Goal: Information Seeking & Learning: Learn about a topic

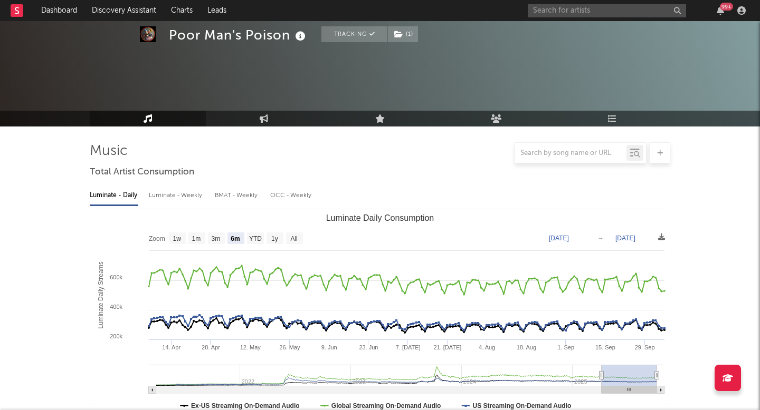
select select "6m"
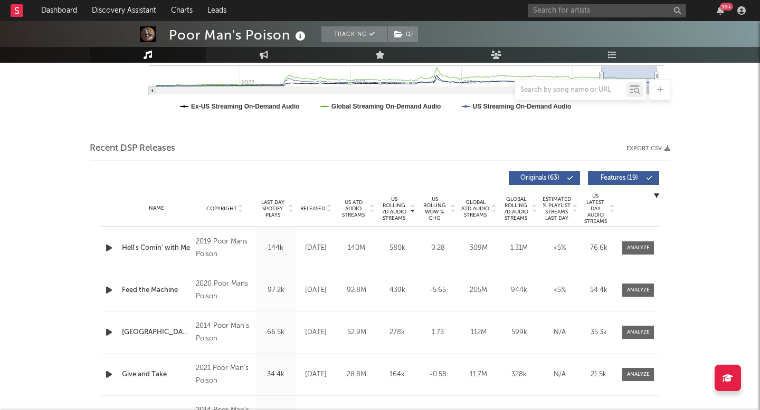
click at [561, 18] on div "99 +" at bounding box center [638, 10] width 222 height 21
click at [561, 13] on input "text" at bounding box center [606, 10] width 158 height 13
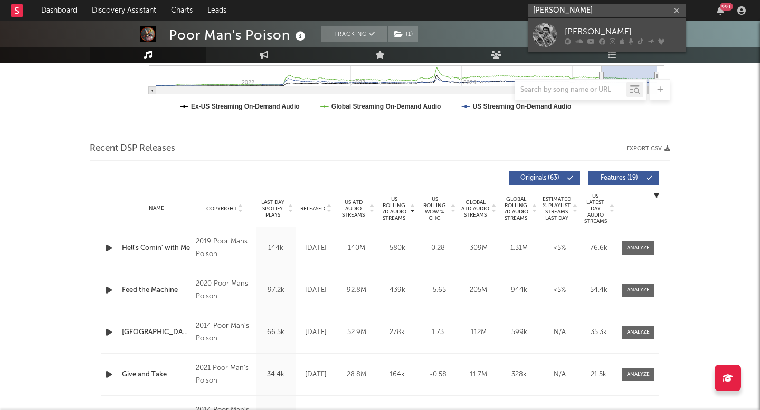
type input "[PERSON_NAME]"
click at [560, 28] on link "[PERSON_NAME]" at bounding box center [606, 35] width 158 height 34
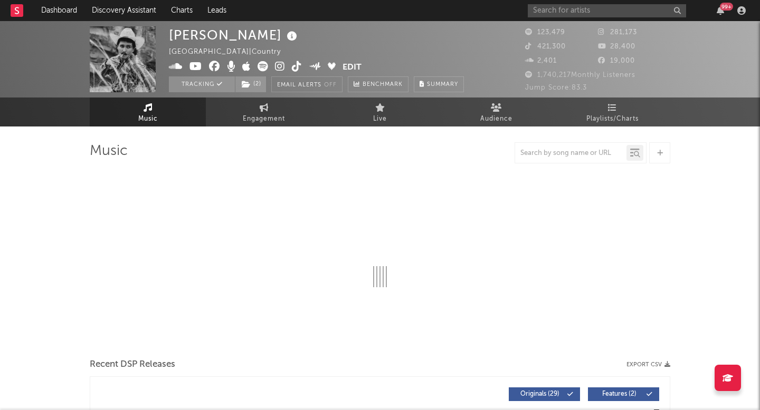
select select "6m"
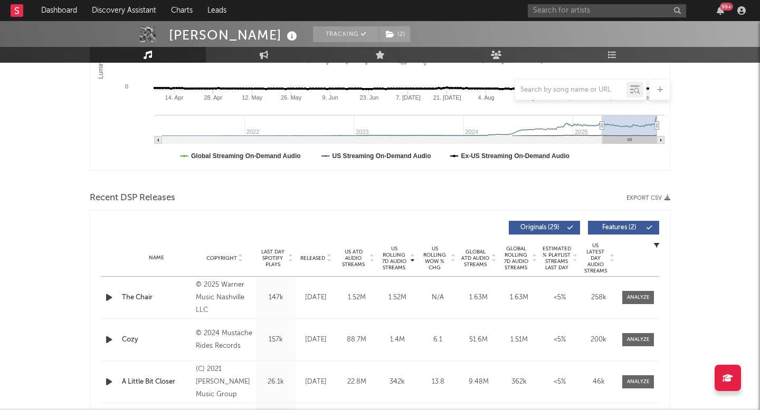
scroll to position [251, 0]
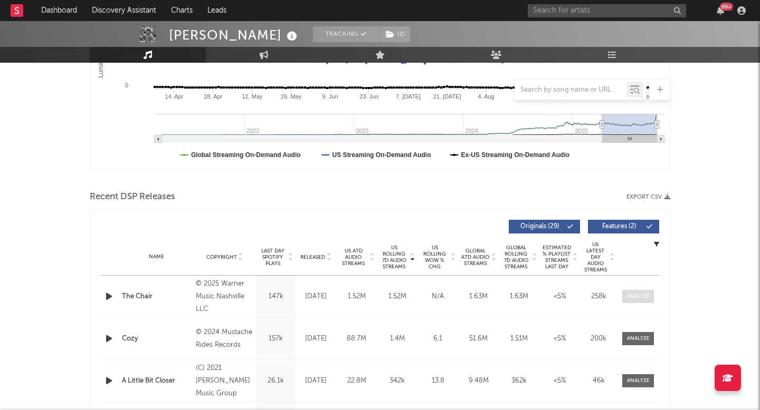
click at [640, 294] on div at bounding box center [638, 297] width 23 height 8
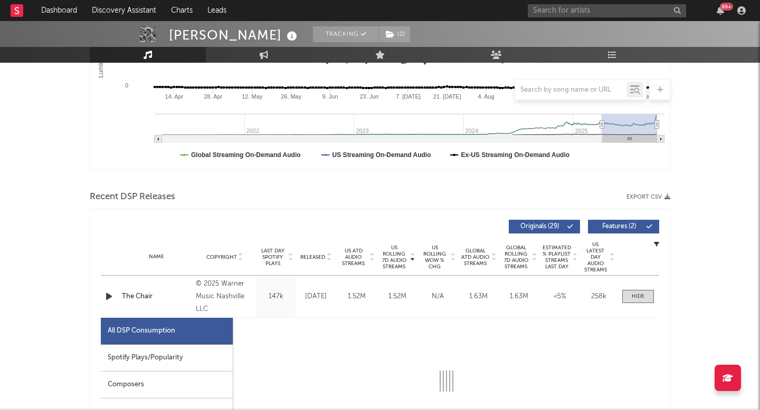
select select "1w"
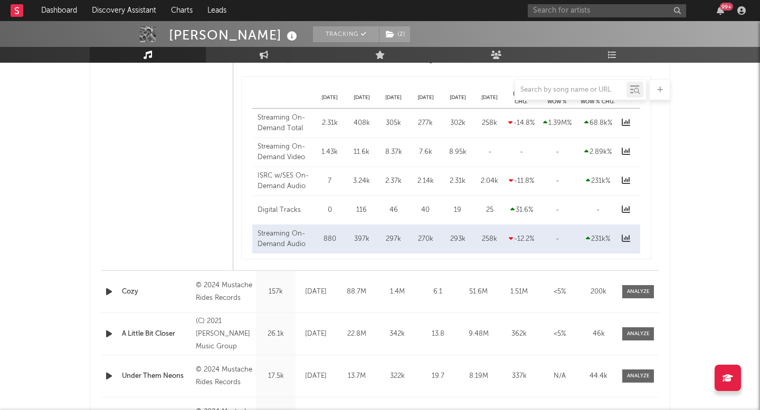
scroll to position [792, 0]
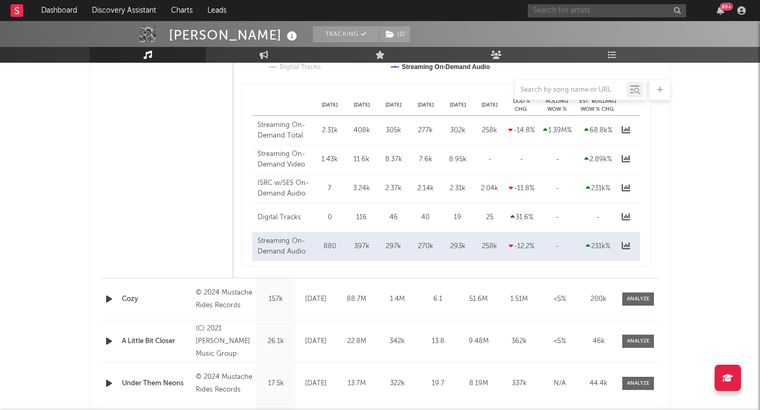
click at [543, 9] on input "text" at bounding box center [606, 10] width 158 height 13
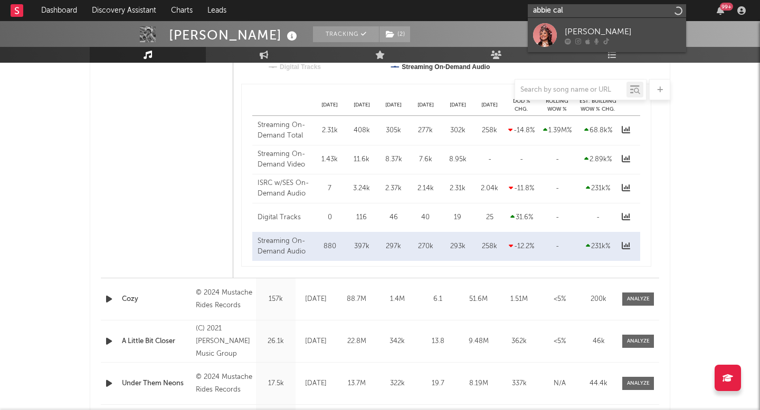
type input "abbie cal"
click at [570, 30] on div "[PERSON_NAME]" at bounding box center [622, 31] width 116 height 13
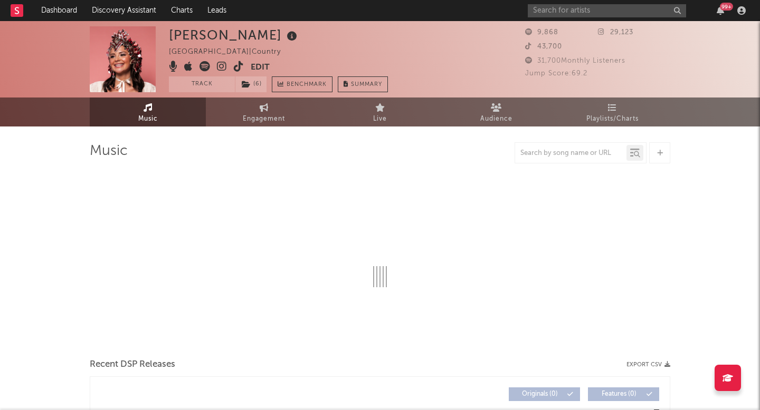
select select "6m"
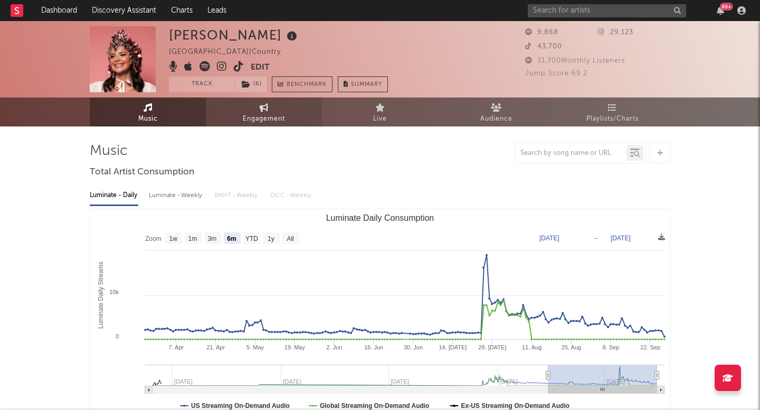
click at [230, 119] on link "Engagement" at bounding box center [264, 112] width 116 height 29
select select "1w"
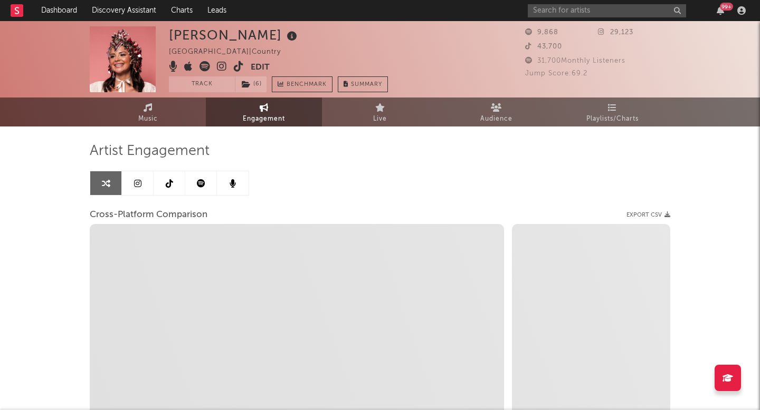
select select "1m"
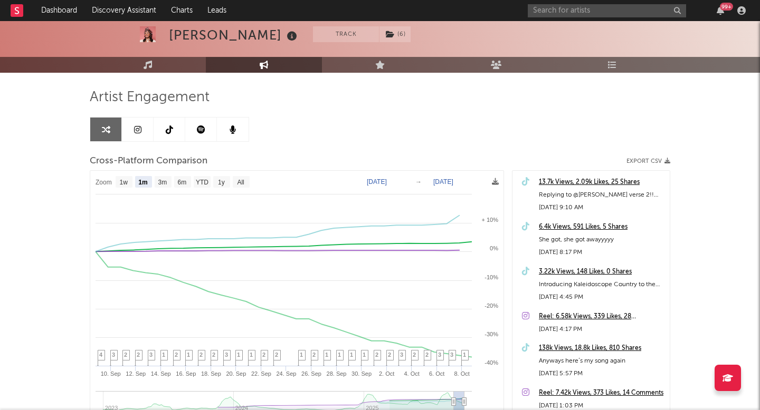
scroll to position [72, 0]
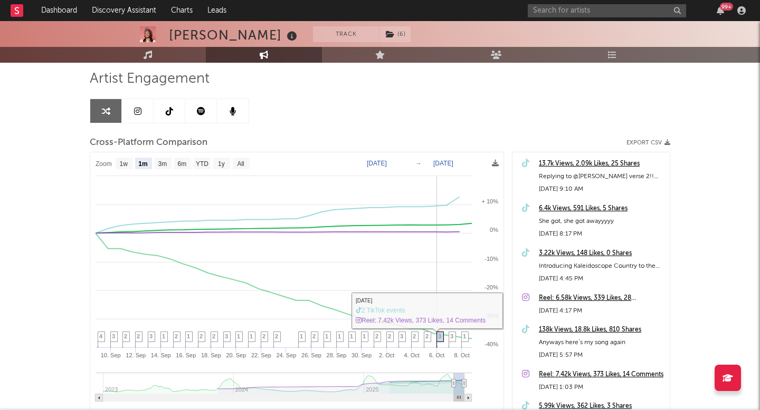
click at [441, 336] on span "3" at bounding box center [439, 336] width 3 height 6
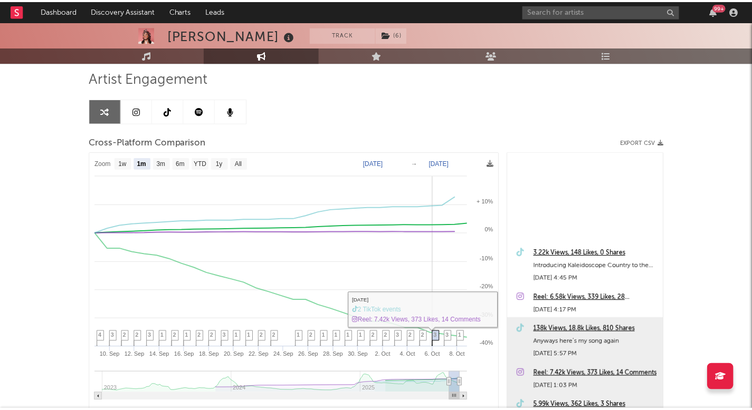
scroll to position [166, 0]
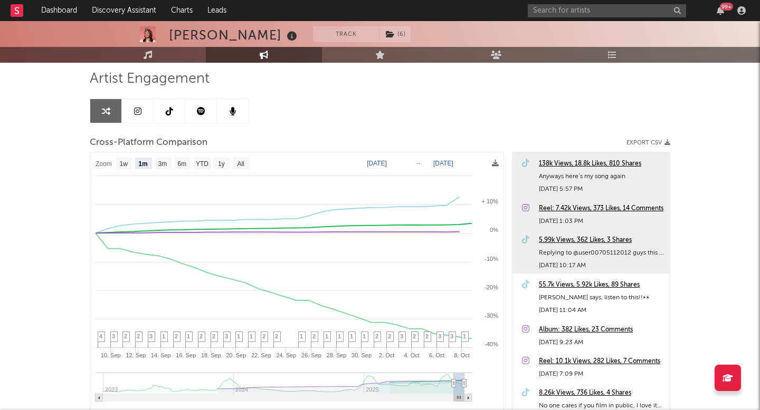
click at [580, 166] on div "138k Views, 18.8k Likes, 810 Shares" at bounding box center [602, 164] width 126 height 13
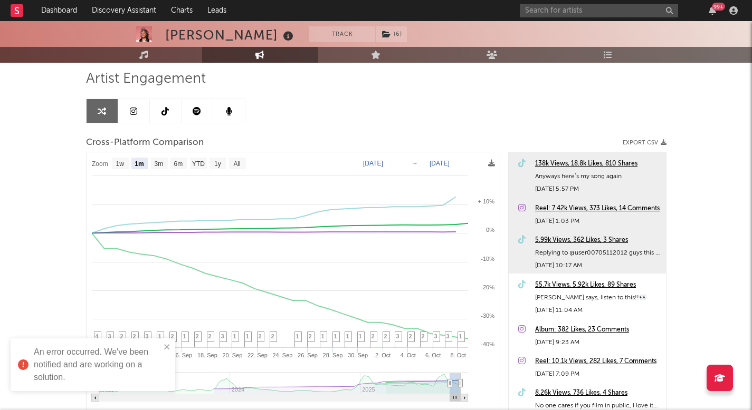
click at [526, 18] on div "99 +" at bounding box center [631, 10] width 222 height 21
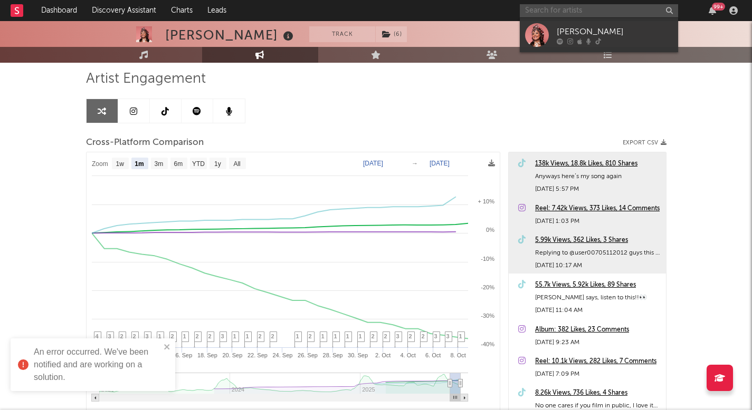
click at [531, 15] on input "text" at bounding box center [599, 10] width 158 height 13
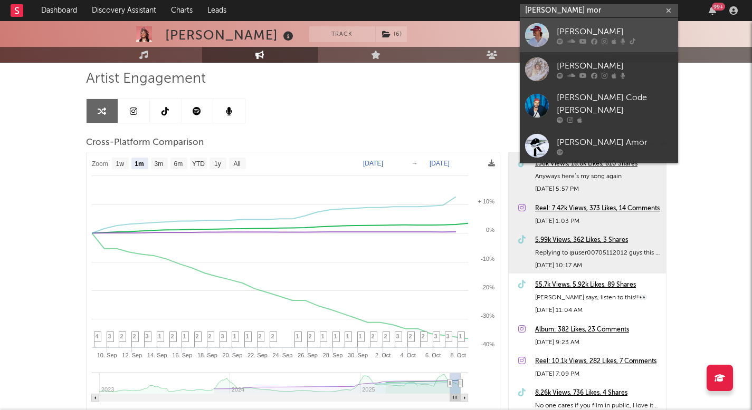
type input "[PERSON_NAME] mor"
click at [572, 40] on icon at bounding box center [571, 41] width 8 height 6
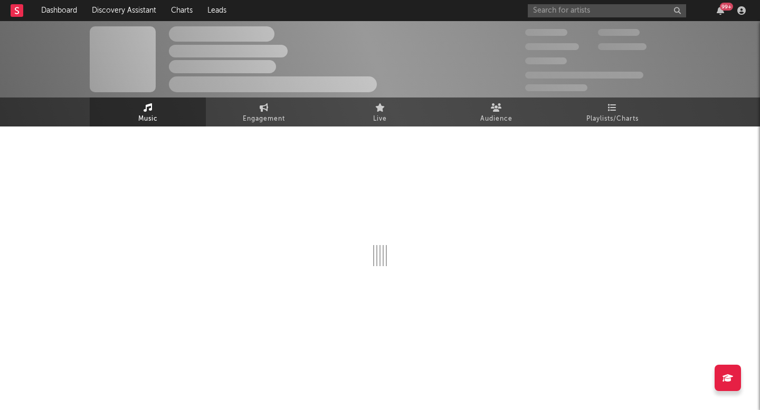
select select "6m"
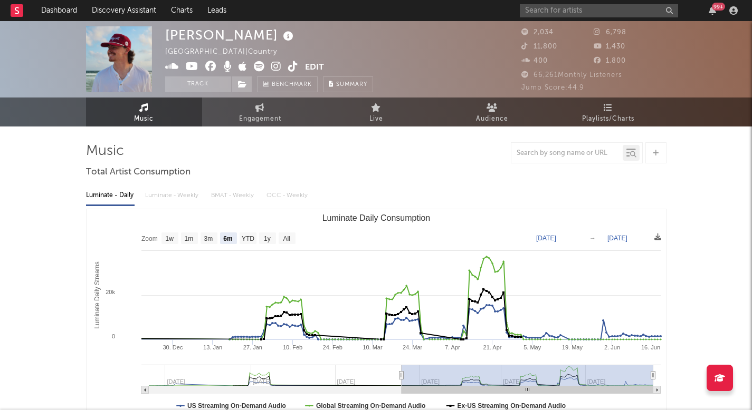
click at [254, 62] on icon at bounding box center [259, 66] width 11 height 11
click at [150, 14] on link "Discovery Assistant" at bounding box center [123, 10] width 79 height 21
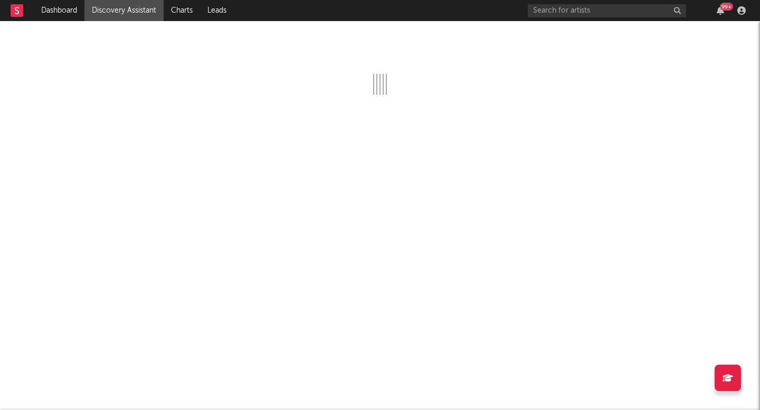
click at [301, 103] on div at bounding box center [380, 215] width 760 height 389
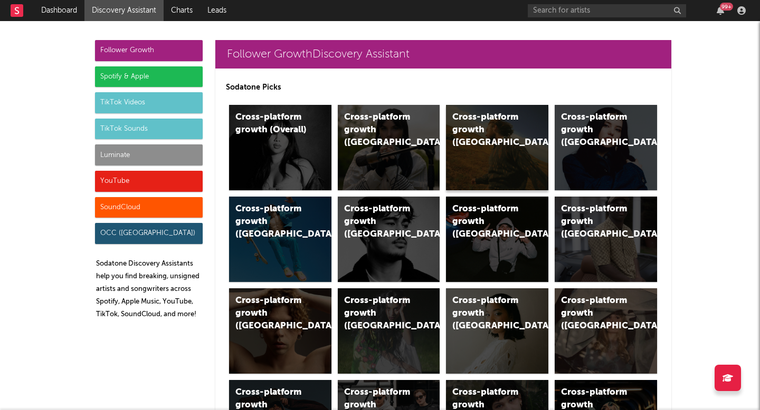
click at [500, 140] on div "Cross-platform growth ([GEOGRAPHIC_DATA])" at bounding box center [497, 147] width 102 height 85
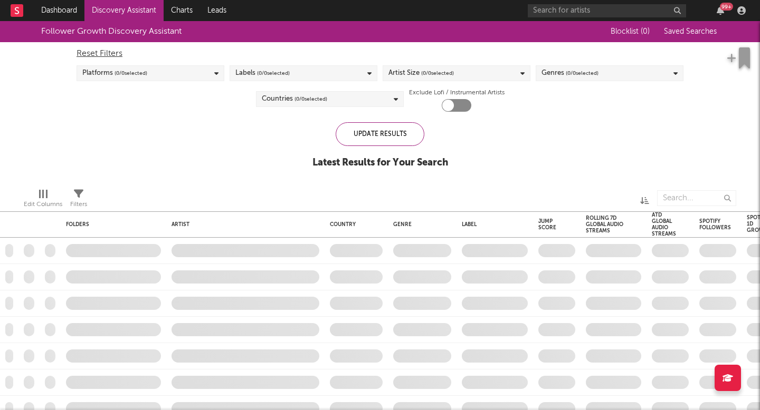
checkbox input "true"
